Goal: Task Accomplishment & Management: Complete application form

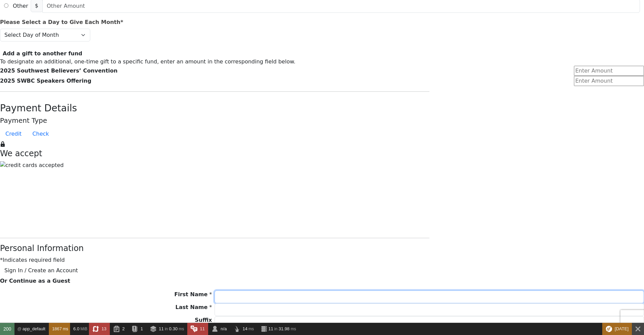
click at [291, 290] on input "First Name *" at bounding box center [430, 296] width 430 height 13
type input "[PERSON_NAME]"
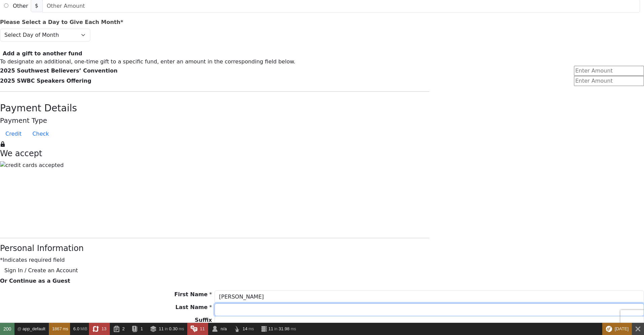
type input "Cash"
type input "[PERSON_NAME][DOMAIN_NAME][EMAIL_ADDRESS][PERSON_NAME][DOMAIN_NAME]"
type input "8964 Silent Brook Ln"
type input "[PERSON_NAME]"
select select "[GEOGRAPHIC_DATA]"
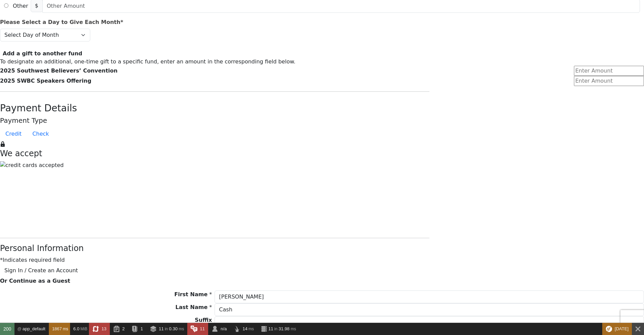
type input "76244"
type input "9407811741"
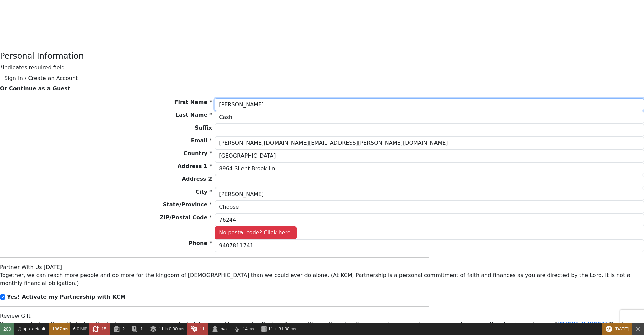
scroll to position [566, 0]
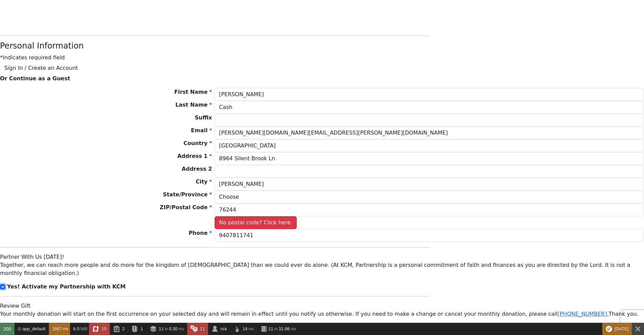
click at [5, 284] on input "checkbox" at bounding box center [2, 286] width 5 height 5
checkbox input "false"
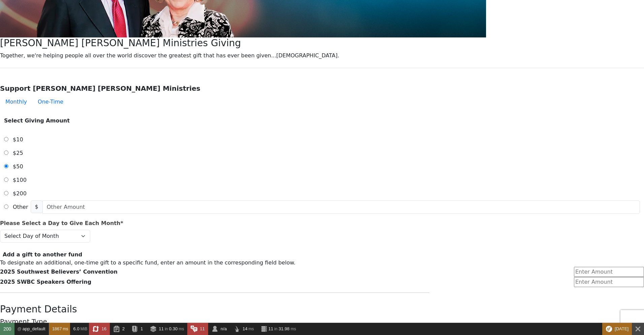
scroll to position [40, 0]
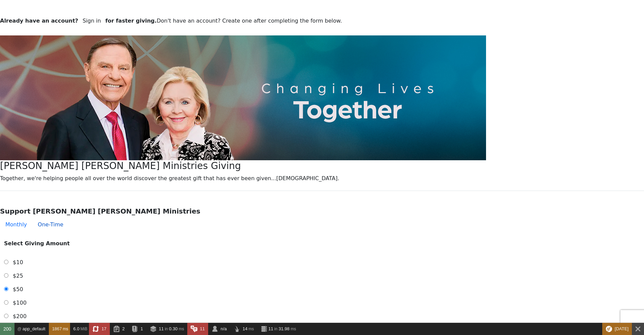
click at [69, 218] on button "One-Time" at bounding box center [50, 224] width 36 height 13
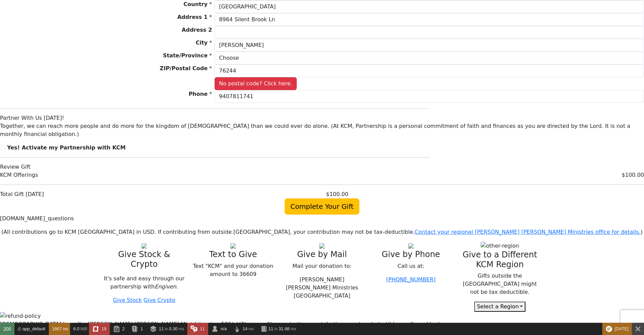
scroll to position [647, 0]
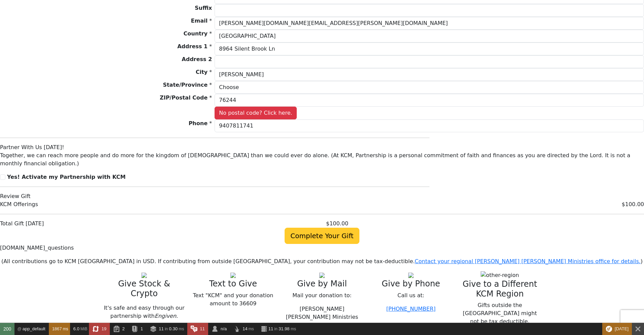
click at [326, 227] on span "Complete Your Gift" at bounding box center [322, 235] width 74 height 16
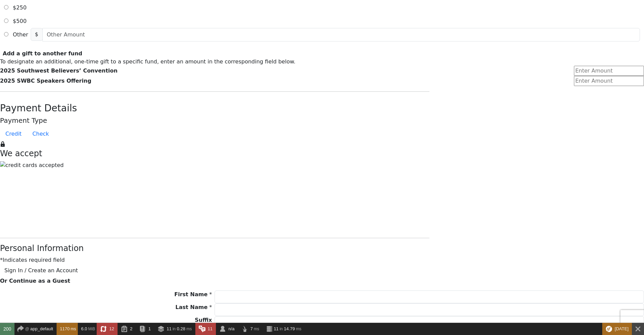
scroll to position [404, 0]
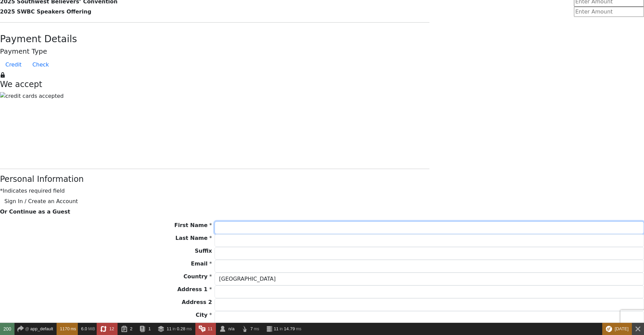
click at [279, 221] on input "First Name *" at bounding box center [430, 227] width 430 height 13
type input "[PERSON_NAME]"
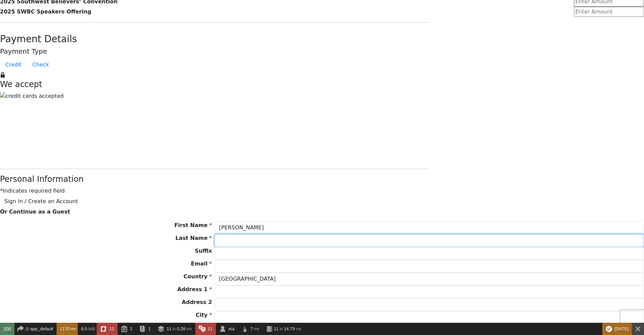
type input "Cash"
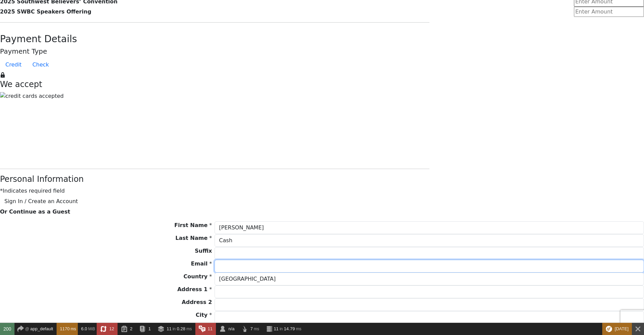
type input "[PERSON_NAME][DOMAIN_NAME][EMAIL_ADDRESS][PERSON_NAME][DOMAIN_NAME]"
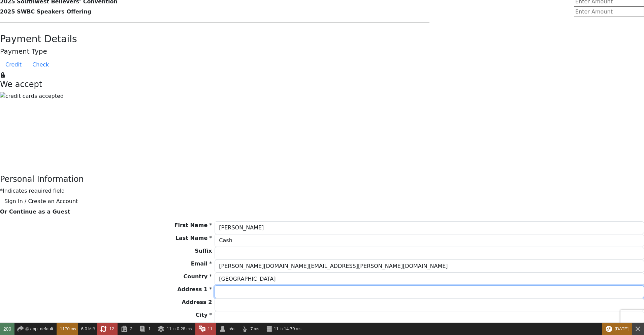
type input "8964 Silent Brook Ln"
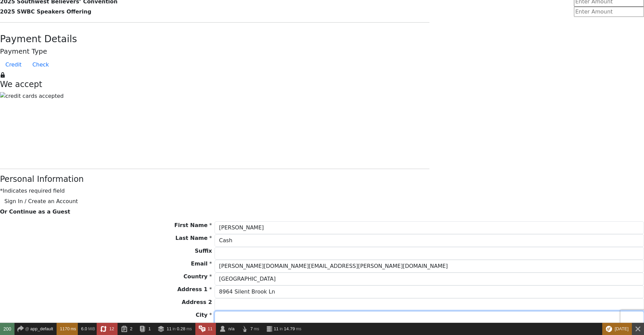
type input "[PERSON_NAME]"
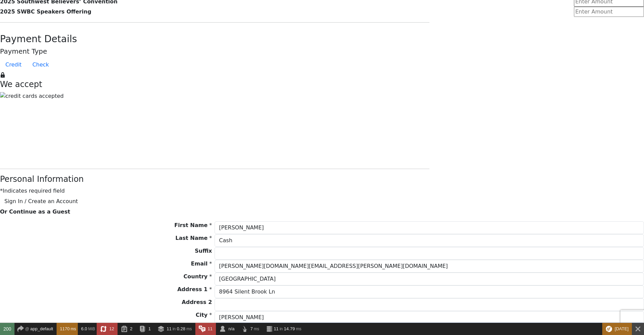
select select "[GEOGRAPHIC_DATA]"
type input "76244"
type input "9407811741"
drag, startPoint x: 292, startPoint y: 127, endPoint x: 297, endPoint y: 125, distance: 4.9
click at [292, 234] on input "Cash" at bounding box center [430, 240] width 430 height 13
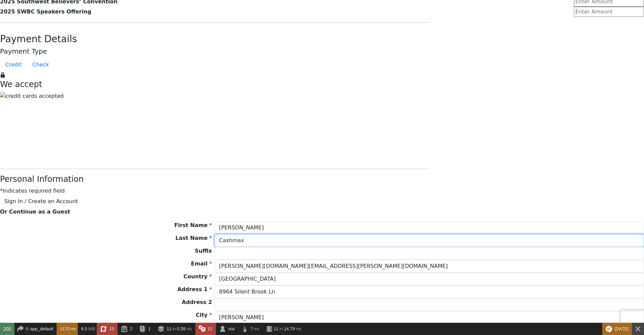
type input "Cashmax"
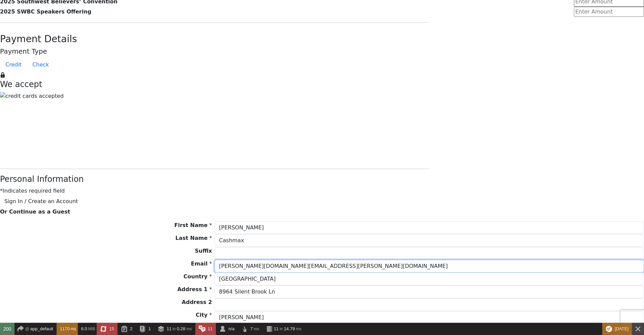
click at [298, 259] on input "[PERSON_NAME][DOMAIN_NAME][EMAIL_ADDRESS][PERSON_NAME][DOMAIN_NAME]" at bounding box center [430, 265] width 430 height 13
type input "david.w.cash+20250902.1145@gmail.com"
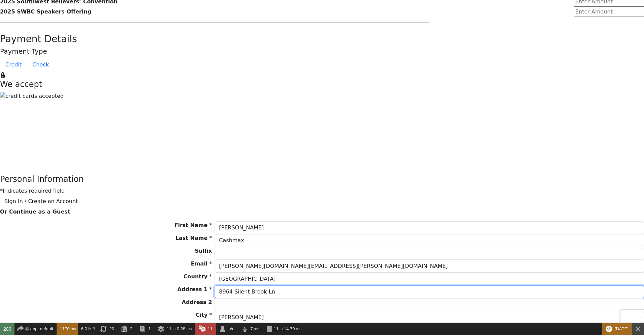
drag, startPoint x: 277, startPoint y: 189, endPoint x: 281, endPoint y: 189, distance: 4.0
click at [281, 285] on input "8964 Silent Brook Ln" at bounding box center [430, 291] width 430 height 13
click at [270, 285] on input "8964 Silent Brook Ln" at bounding box center [430, 291] width 430 height 13
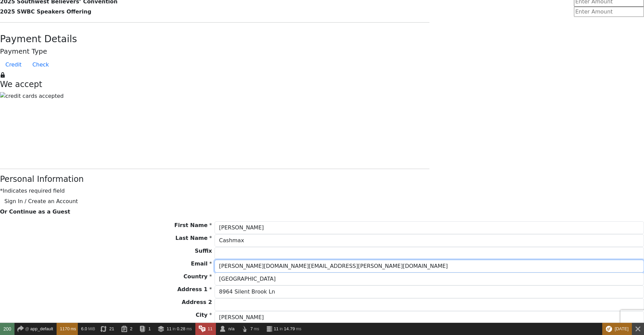
drag, startPoint x: 297, startPoint y: 159, endPoint x: 302, endPoint y: 161, distance: 5.0
click at [270, 259] on input "david.w.cash+20250902.1145@gmail.com" at bounding box center [430, 265] width 430 height 13
click at [302, 259] on input "david.w.cash+20250902.1145@gmail.com" at bounding box center [430, 265] width 430 height 13
drag, startPoint x: 296, startPoint y: 159, endPoint x: 332, endPoint y: 159, distance: 35.4
click at [332, 259] on input "david.w.cash+20250902.1145@gmail.com" at bounding box center [430, 265] width 430 height 13
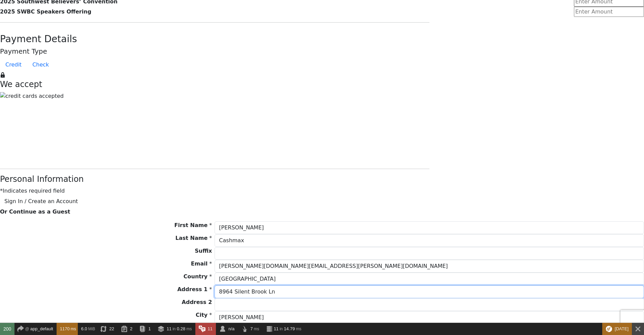
click at [269, 285] on input "8964 Silent Brook Ln" at bounding box center [430, 291] width 430 height 13
type input "[STREET_ADDRESS]"
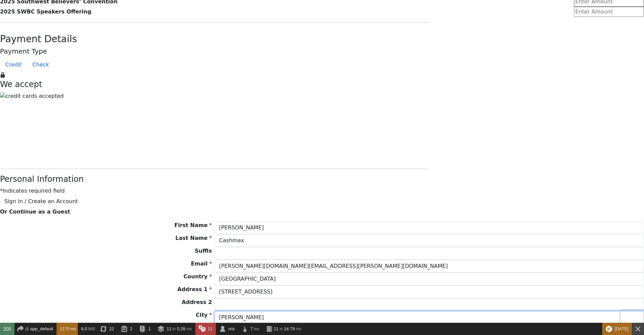
click at [285, 311] on input "[PERSON_NAME]" at bounding box center [430, 317] width 430 height 13
click at [487, 208] on form "Already have an account? Sign in for faster giving. Don't have an account? Crea…" at bounding box center [322, 70] width 644 height 873
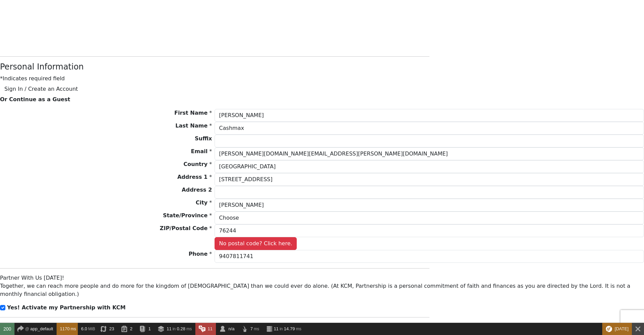
scroll to position [526, 0]
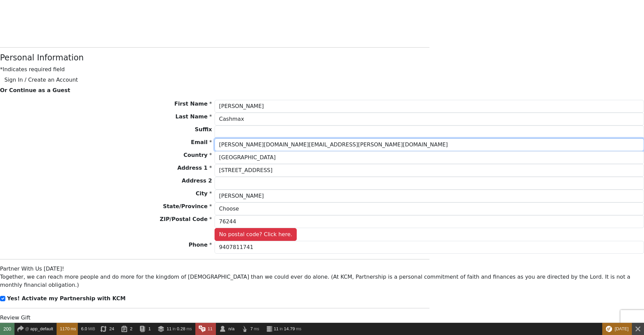
click at [272, 138] on input "david.w.cash+20250902.1145@gmail.com" at bounding box center [430, 144] width 430 height 13
type input "[EMAIL_ADDRESS][DOMAIN_NAME]"
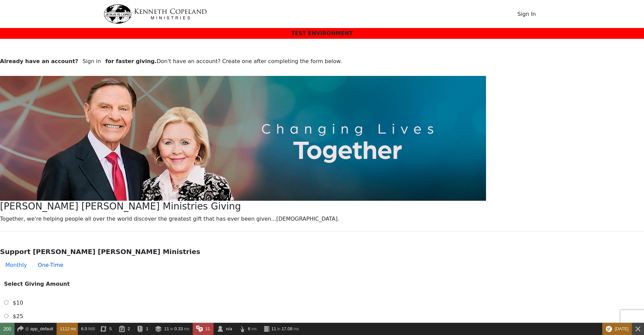
click at [69, 258] on button "One-Time" at bounding box center [50, 264] width 36 height 13
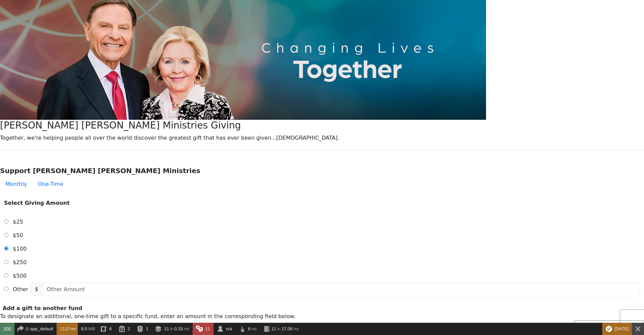
scroll to position [162, 0]
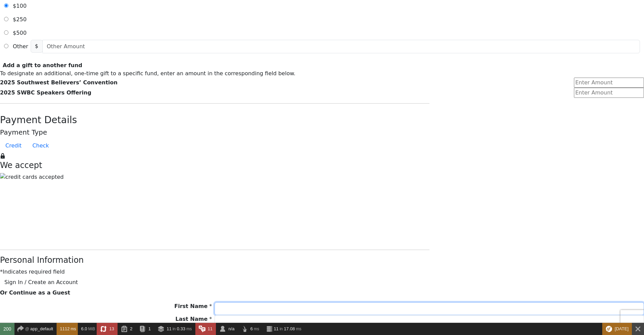
click at [276, 302] on input "First Name *" at bounding box center [430, 308] width 430 height 13
type input "[PERSON_NAME]"
type input "Cash"
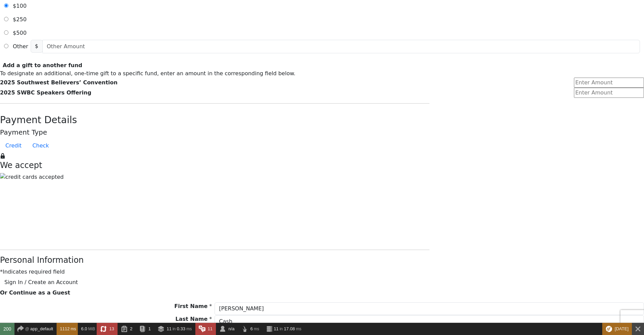
type input "[PERSON_NAME][DOMAIN_NAME][EMAIL_ADDRESS][PERSON_NAME][DOMAIN_NAME]"
type input "8964 Silent Brook Ln"
type input "[PERSON_NAME]"
select select "[GEOGRAPHIC_DATA]"
type input "76244"
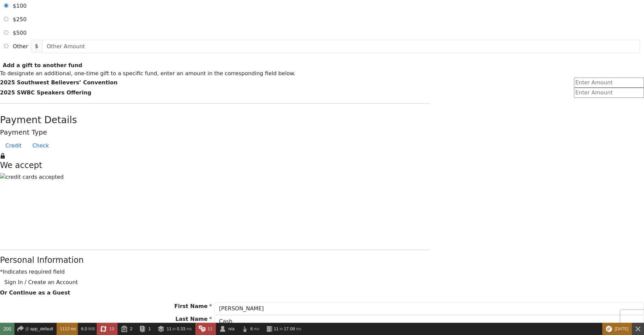
type input "9407811741"
paste input ".a.v.i.d.w.c.a.s.h+20250902.1145"
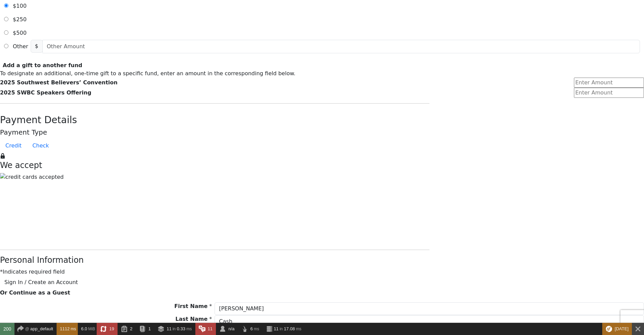
type input "[EMAIL_ADDRESS][DOMAIN_NAME]"
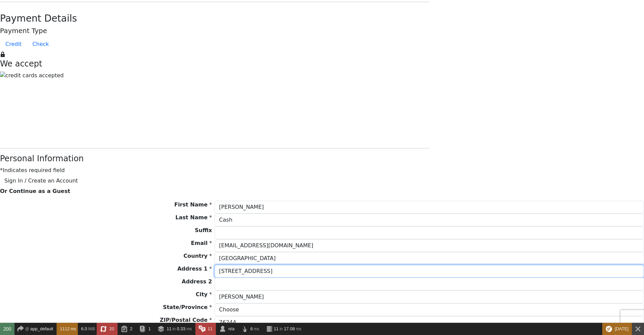
scroll to position [445, 0]
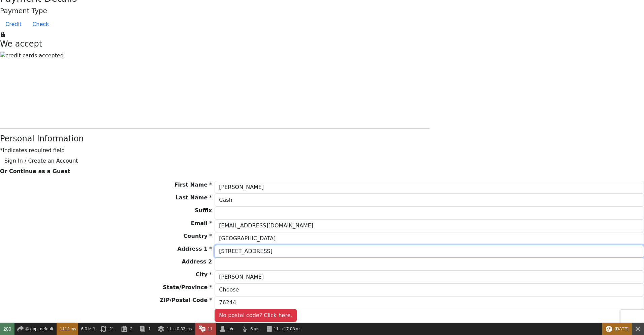
type input "[STREET_ADDRESS]"
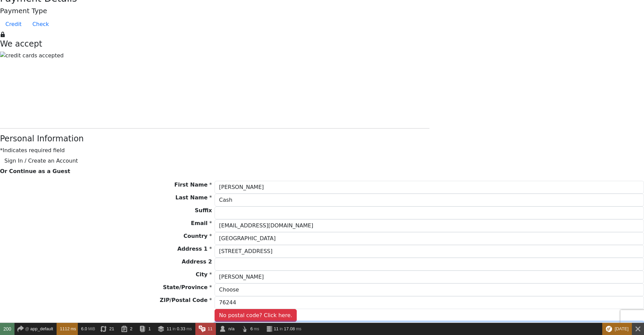
drag, startPoint x: 291, startPoint y: 218, endPoint x: 296, endPoint y: 218, distance: 4.7
click at [296, 321] on input "9407811741" at bounding box center [430, 327] width 430 height 13
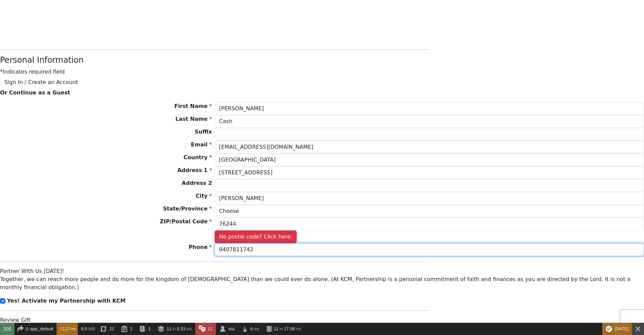
scroll to position [526, 0]
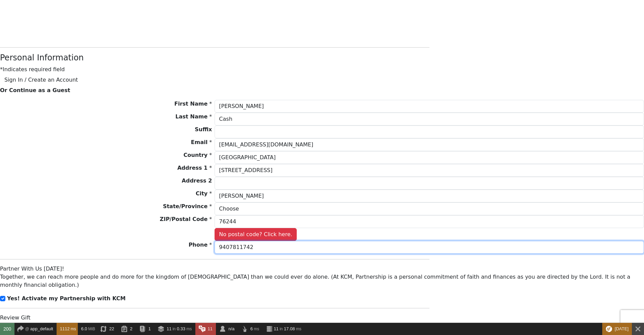
type input "9407811742"
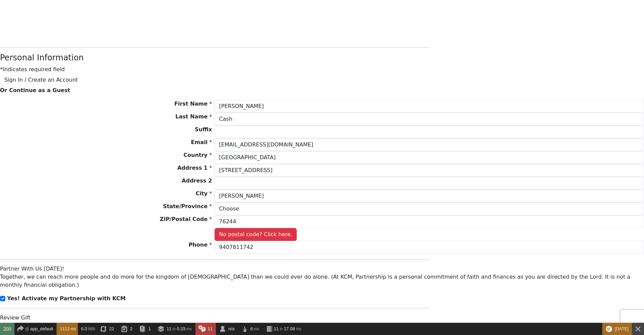
drag, startPoint x: 324, startPoint y: 285, endPoint x: 358, endPoint y: 225, distance: 68.7
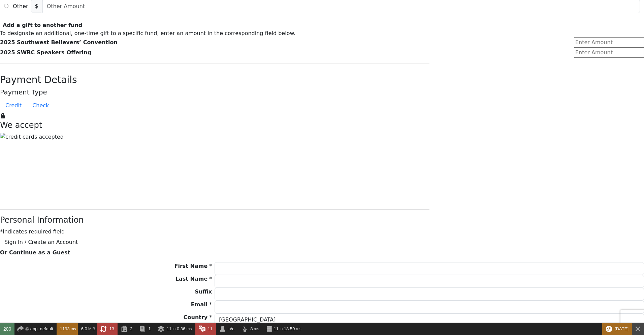
scroll to position [364, 0]
drag, startPoint x: 281, startPoint y: 161, endPoint x: 280, endPoint y: 155, distance: 5.5
click at [280, 261] on div "First Name * Please enter First Name" at bounding box center [322, 267] width 644 height 13
click at [280, 261] on input "First Name *" at bounding box center [430, 267] width 430 height 13
type input "[PERSON_NAME]"
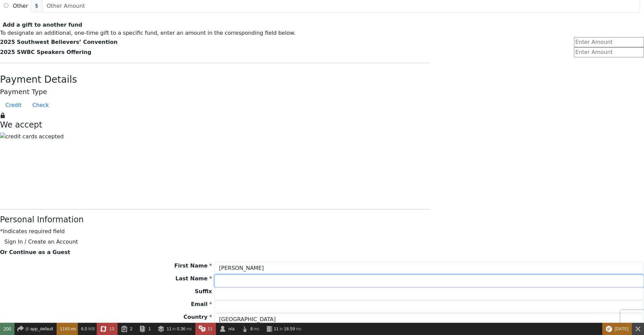
type input "Cash"
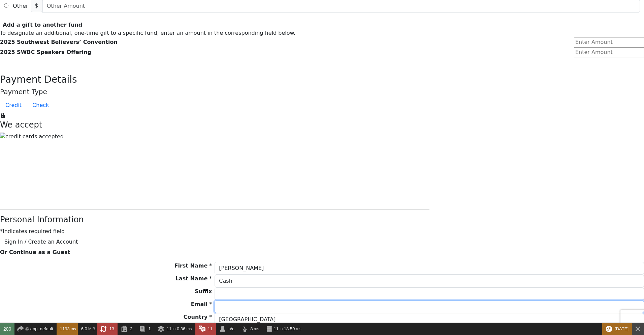
type input "[PERSON_NAME][DOMAIN_NAME][EMAIL_ADDRESS][PERSON_NAME][DOMAIN_NAME]"
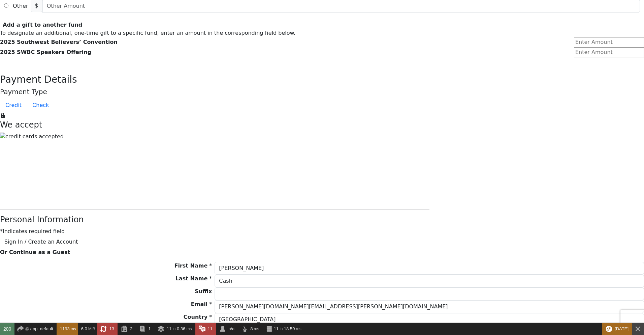
type input "8964 Silent Brook Ln"
type input "[PERSON_NAME]"
select select "[GEOGRAPHIC_DATA]"
type input "76244"
type input "9407811741"
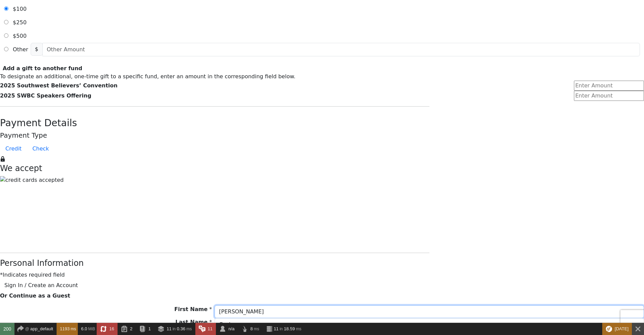
scroll to position [121, 0]
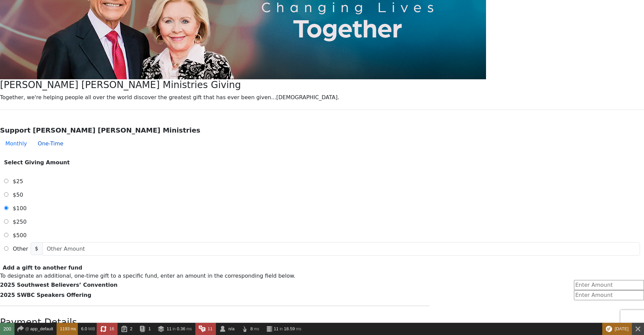
click at [69, 137] on button "One-Time" at bounding box center [50, 143] width 36 height 13
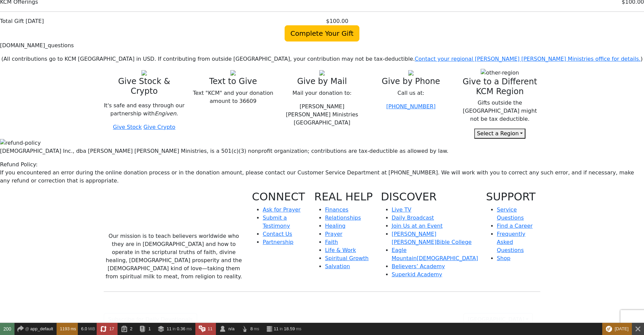
scroll to position [687, 0]
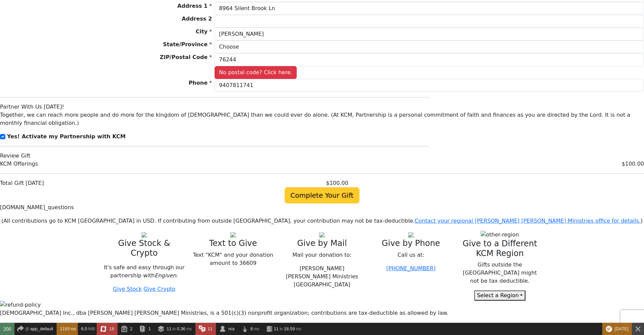
click at [328, 187] on span "Complete Your Gift" at bounding box center [322, 195] width 74 height 16
